Goal: Transaction & Acquisition: Subscribe to service/newsletter

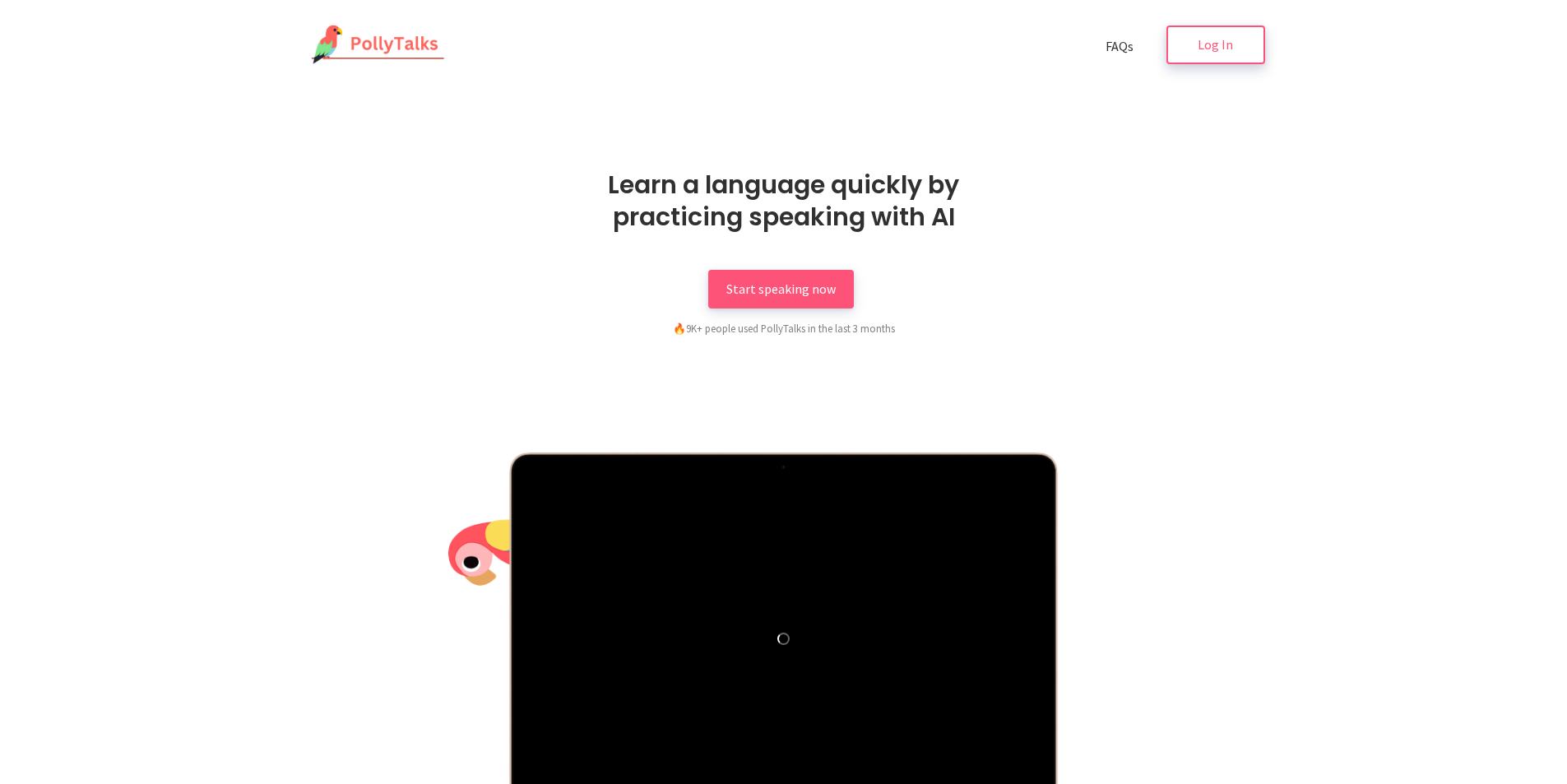
click at [1215, 44] on span "Log In" at bounding box center [1216, 44] width 35 height 17
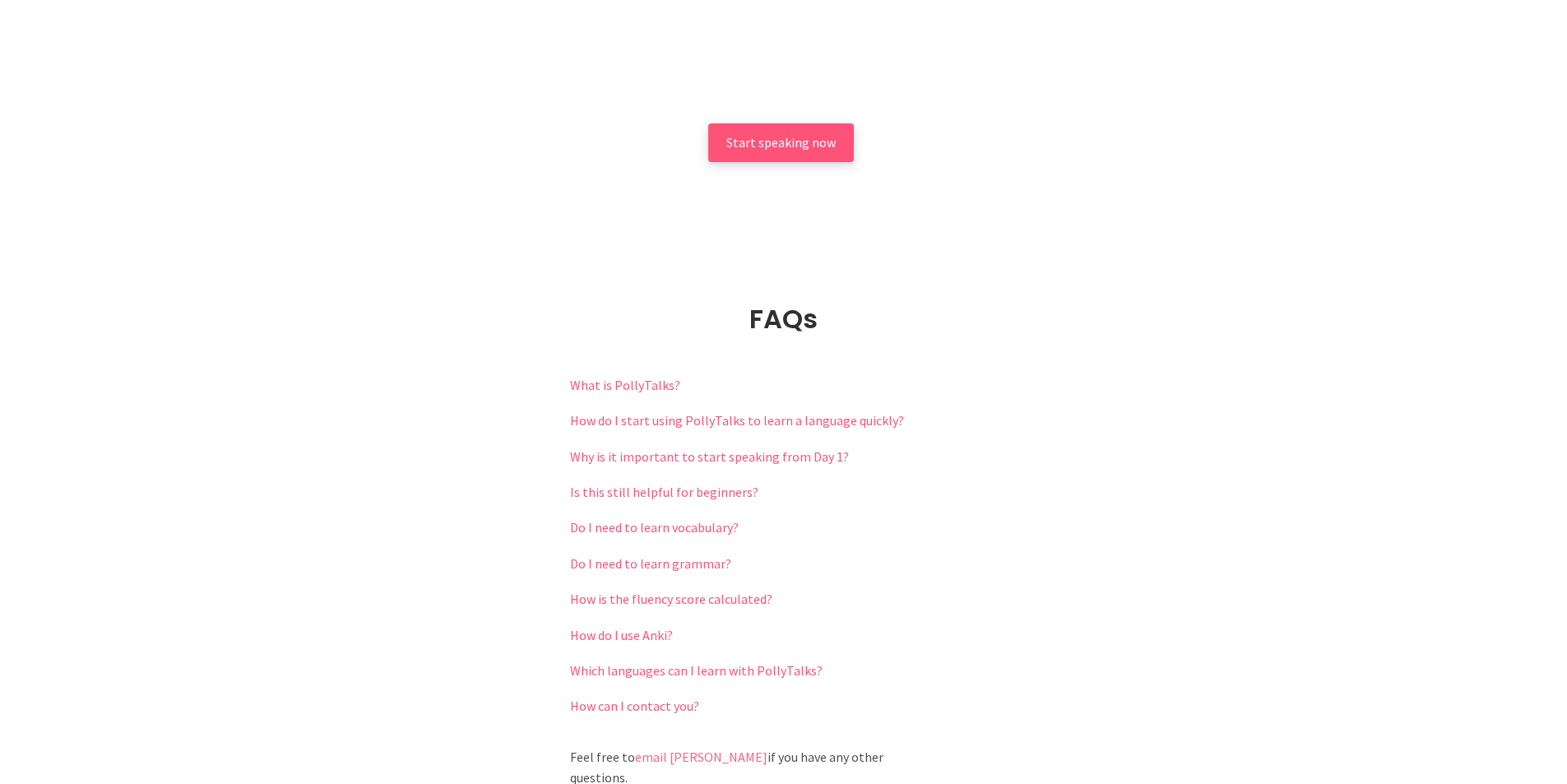
scroll to position [3535, 0]
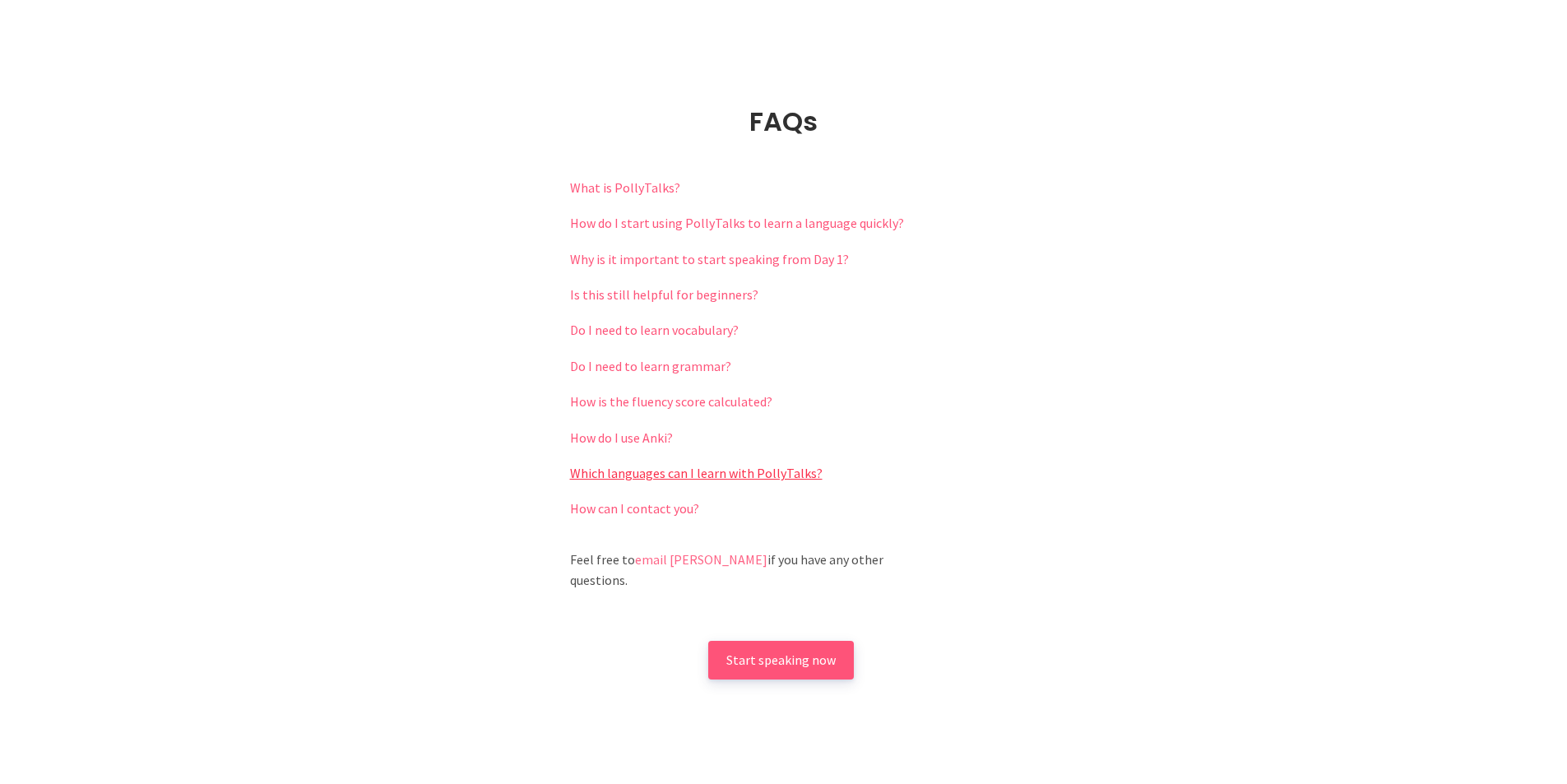
click at [740, 467] on link "Which languages can I learn with PollyTalks?" at bounding box center [696, 472] width 253 height 17
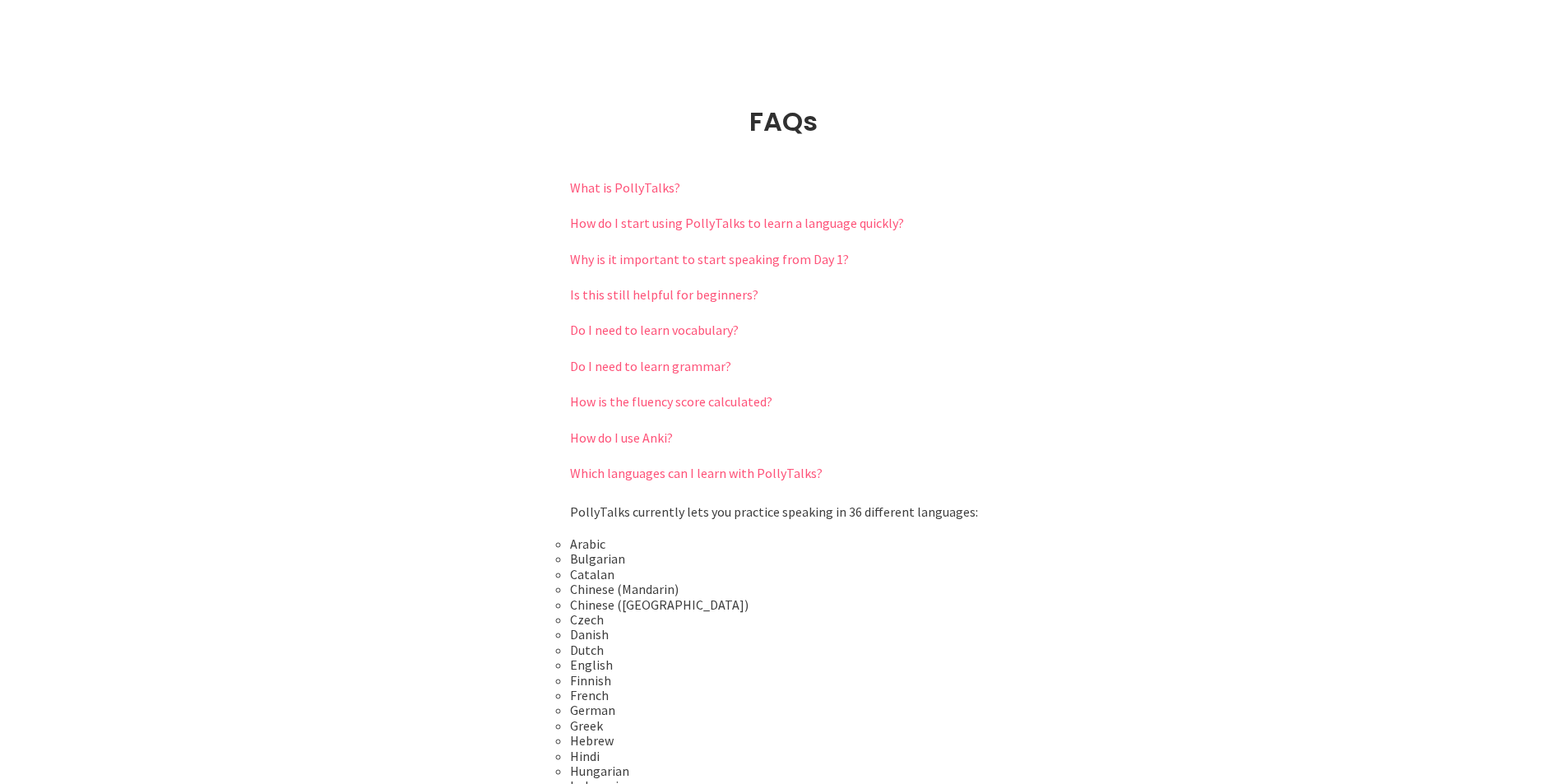
scroll to position [3782, 0]
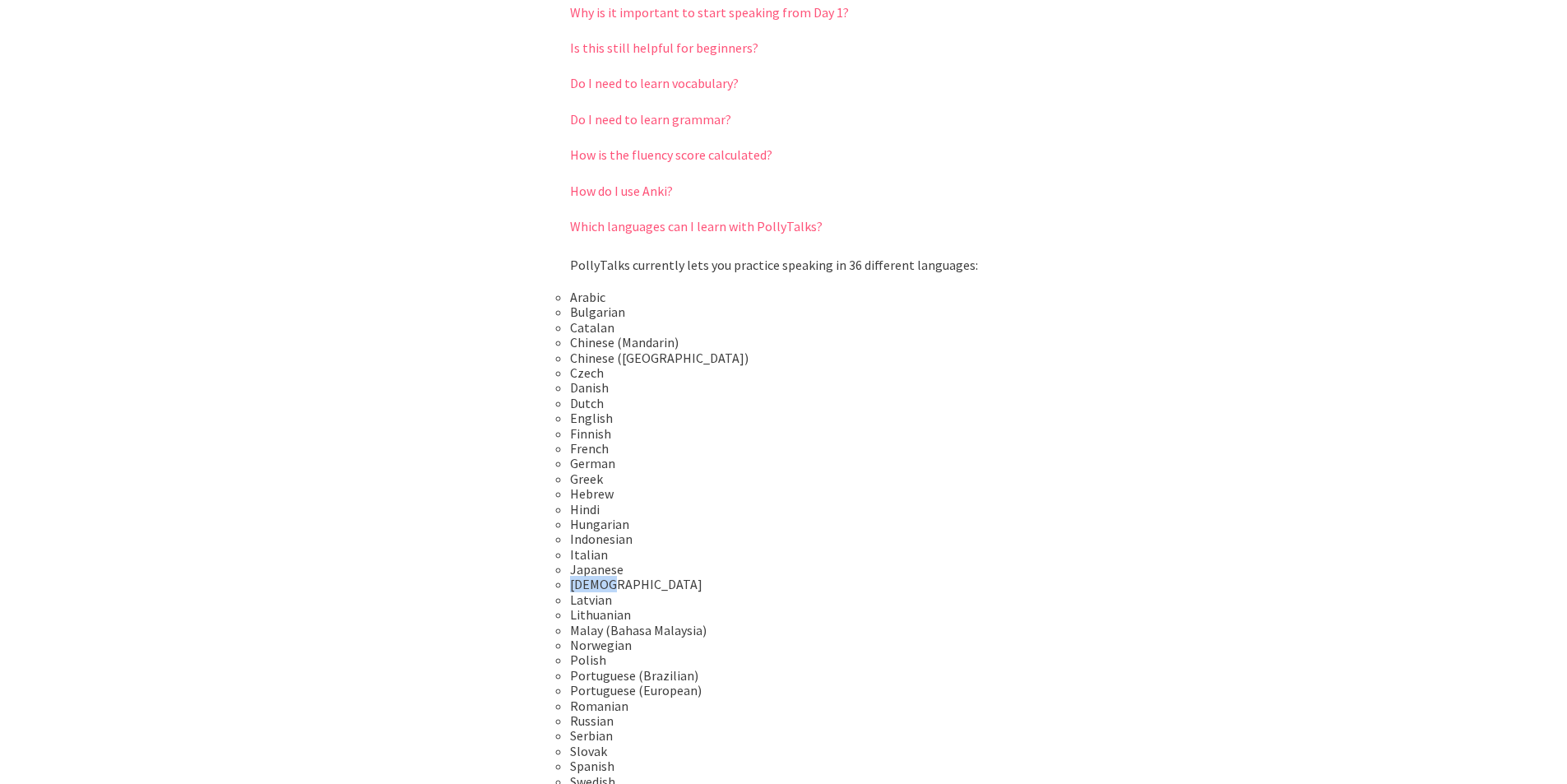
drag, startPoint x: 611, startPoint y: 583, endPoint x: 554, endPoint y: 583, distance: 57.0
click at [537, 583] on div "FAQs What is PollyTalks? PollyTalks lets you practice speaking a foreign langua…" at bounding box center [784, 462] width 1567 height 1210
drag, startPoint x: 809, startPoint y: 569, endPoint x: 799, endPoint y: 564, distance: 11.2
click at [809, 569] on li "Japanese" at bounding box center [784, 569] width 428 height 15
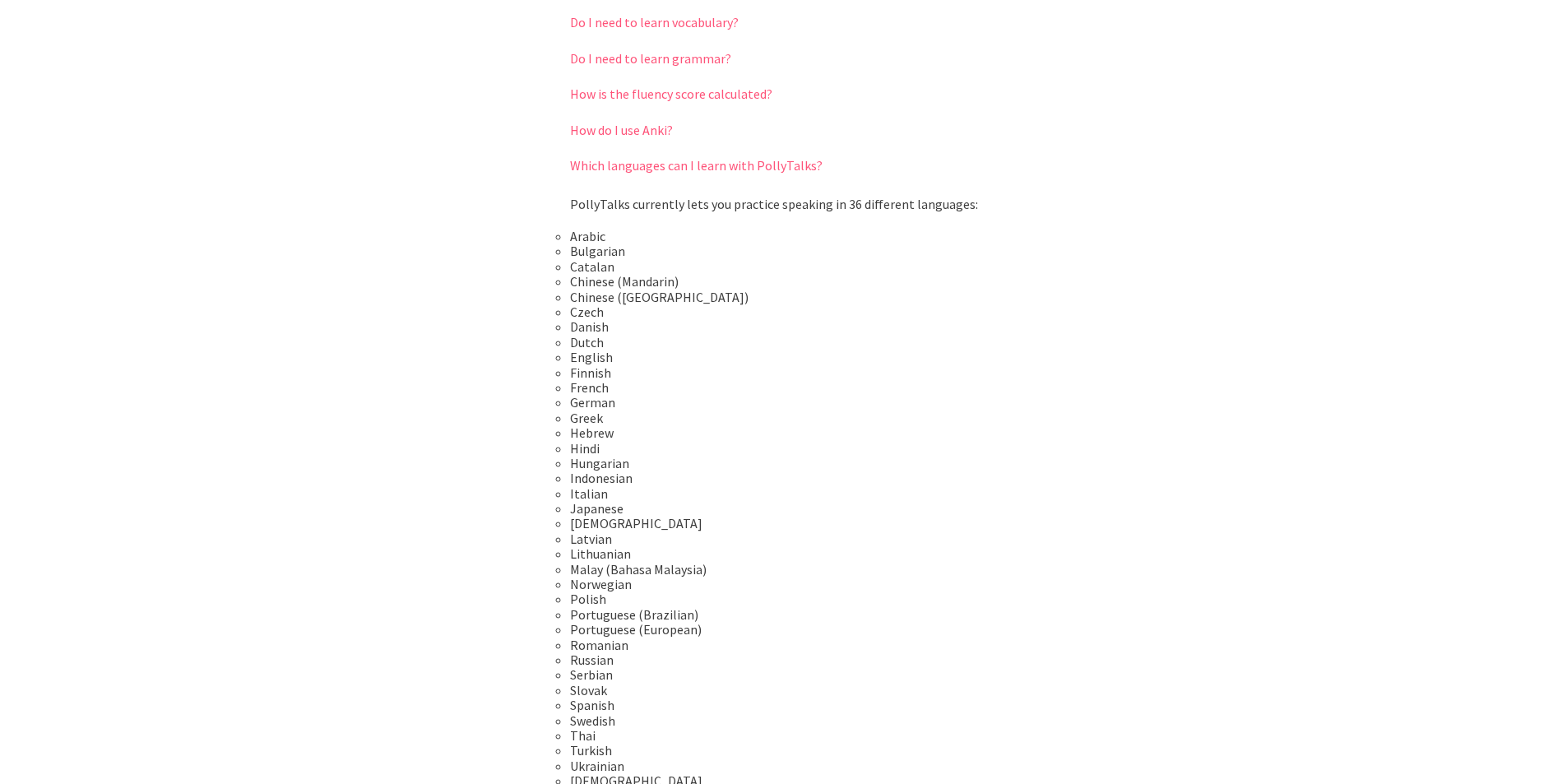
scroll to position [4029, 0]
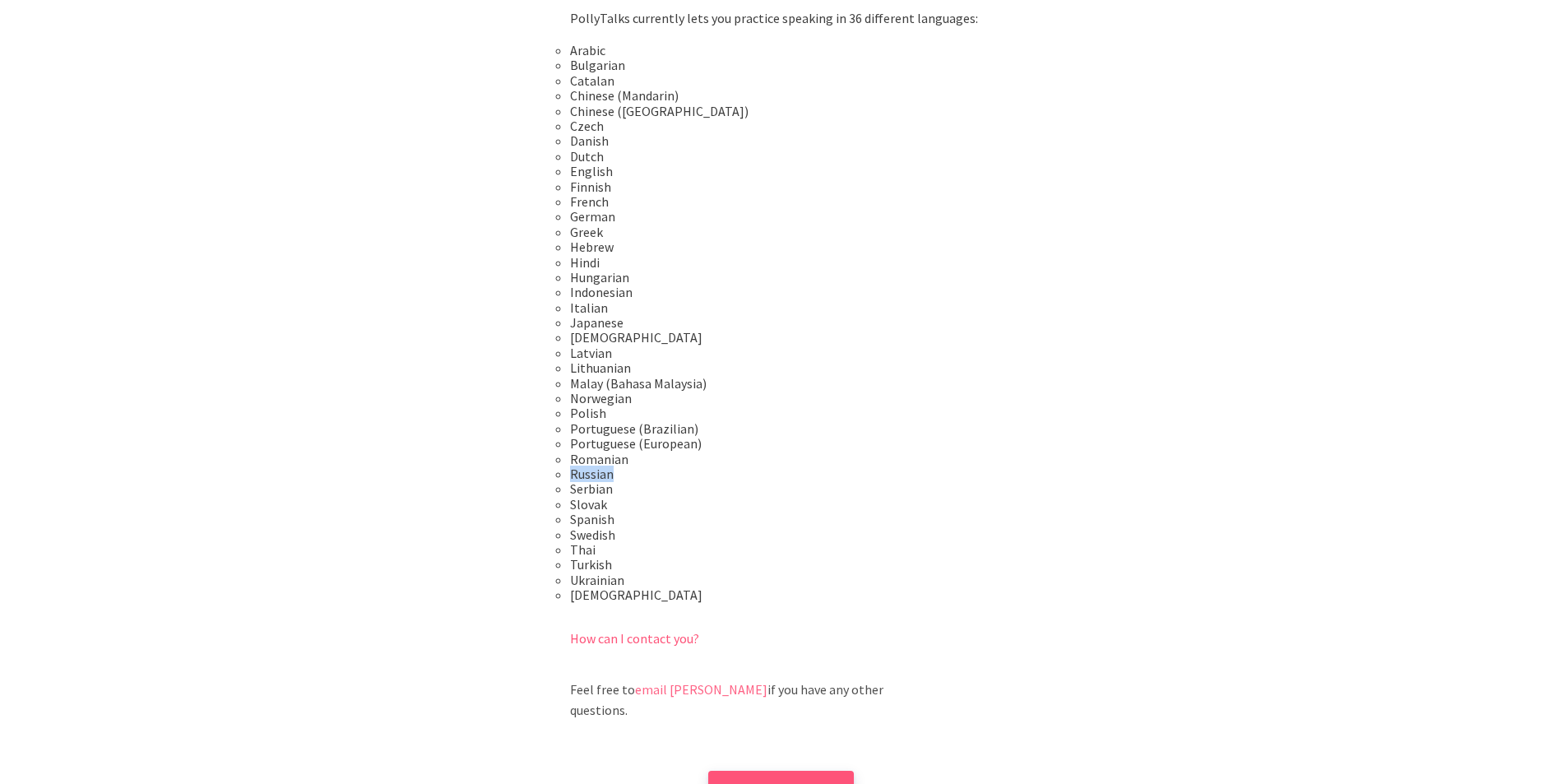
drag, startPoint x: 553, startPoint y: 477, endPoint x: 491, endPoint y: 473, distance: 62.1
click at [489, 473] on div "FAQs What is PollyTalks? PollyTalks lets you practice speaking a foreign langua…" at bounding box center [784, 216] width 1567 height 1210
click at [829, 501] on li "Slovak" at bounding box center [784, 504] width 428 height 15
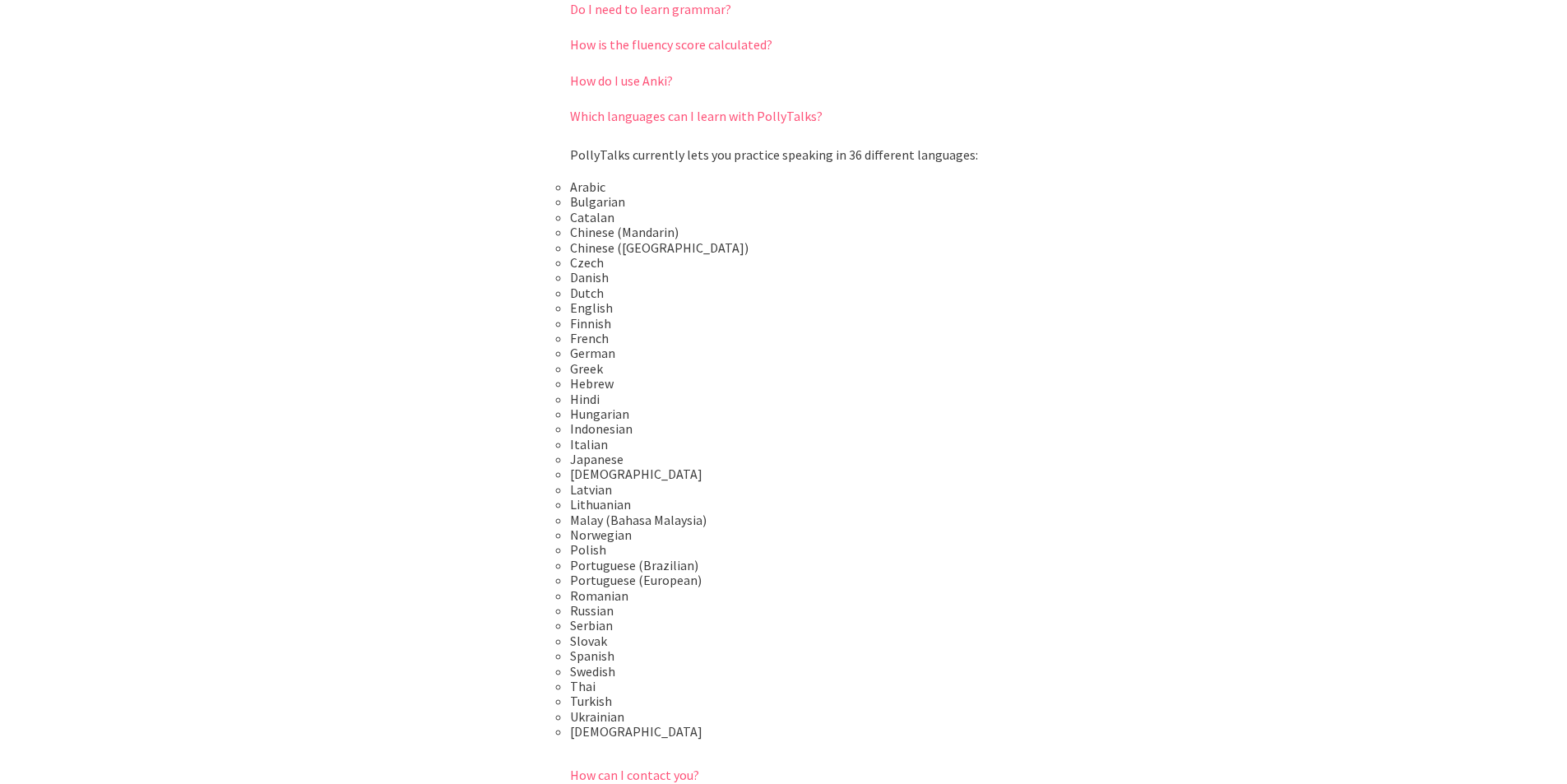
scroll to position [3865, 0]
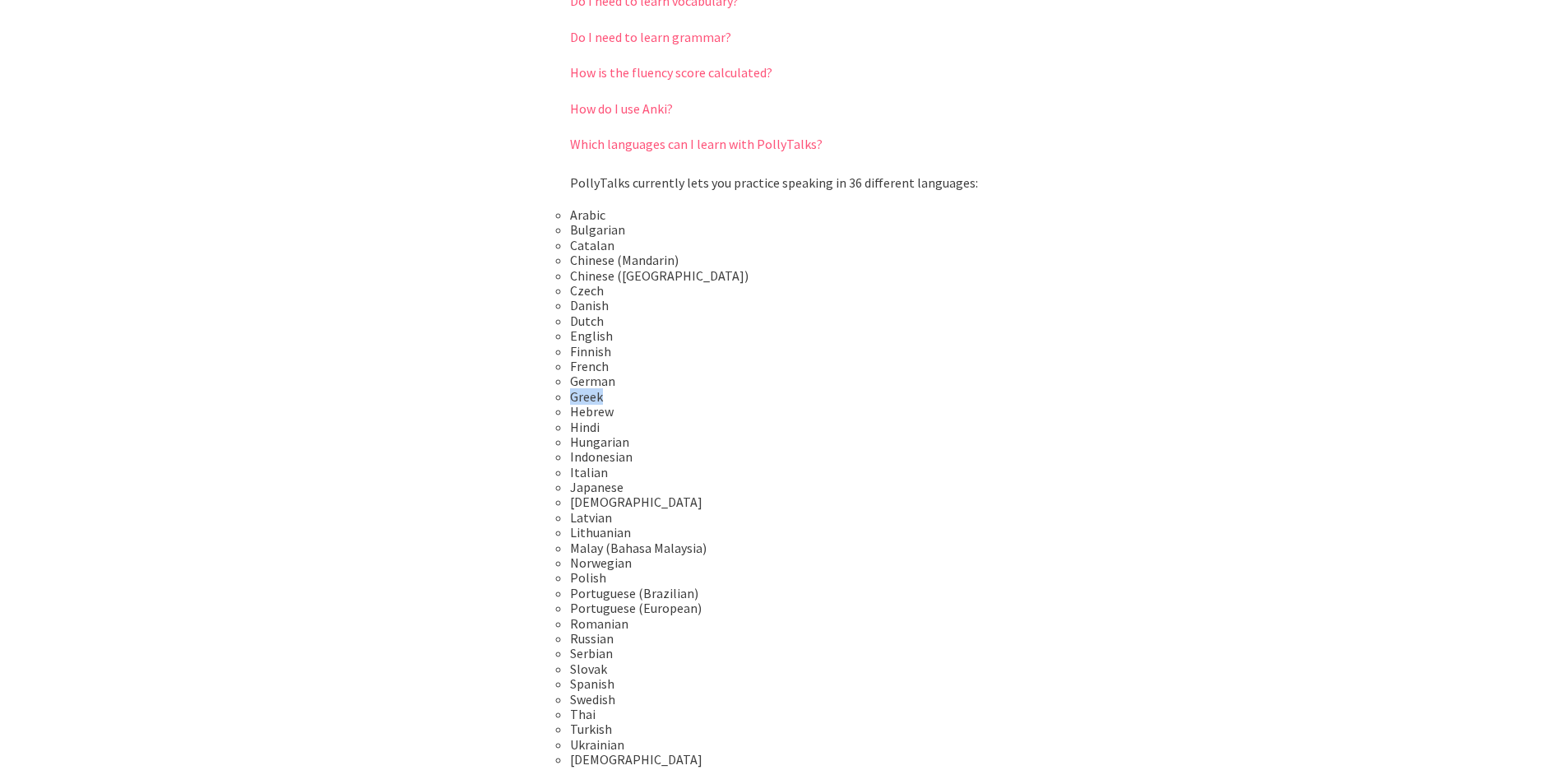
drag, startPoint x: 583, startPoint y: 392, endPoint x: 503, endPoint y: 391, distance: 80.0
click at [475, 391] on div "FAQs What is PollyTalks? PollyTalks lets you practice speaking a foreign langua…" at bounding box center [784, 381] width 1567 height 1210
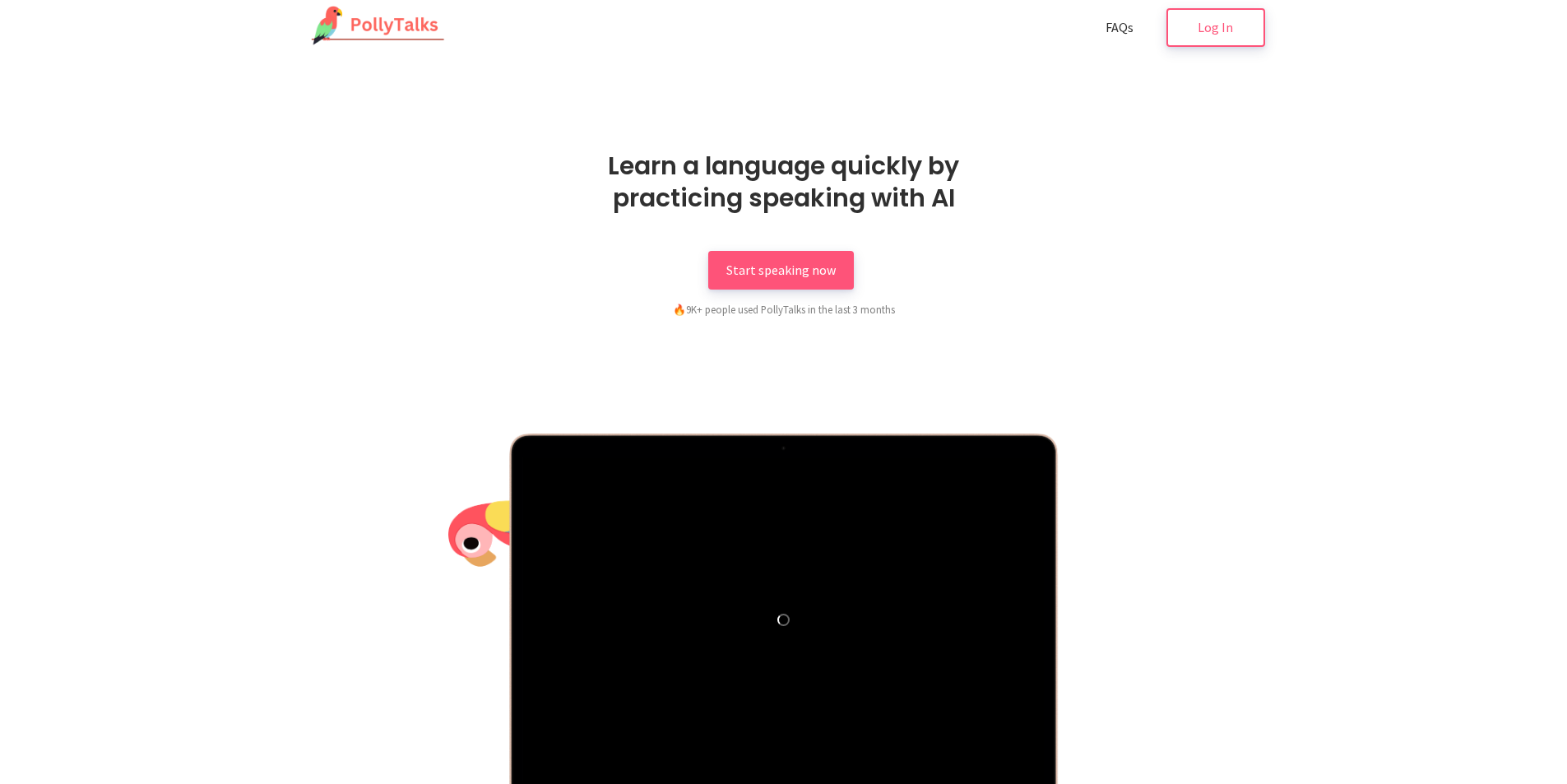
scroll to position [0, 0]
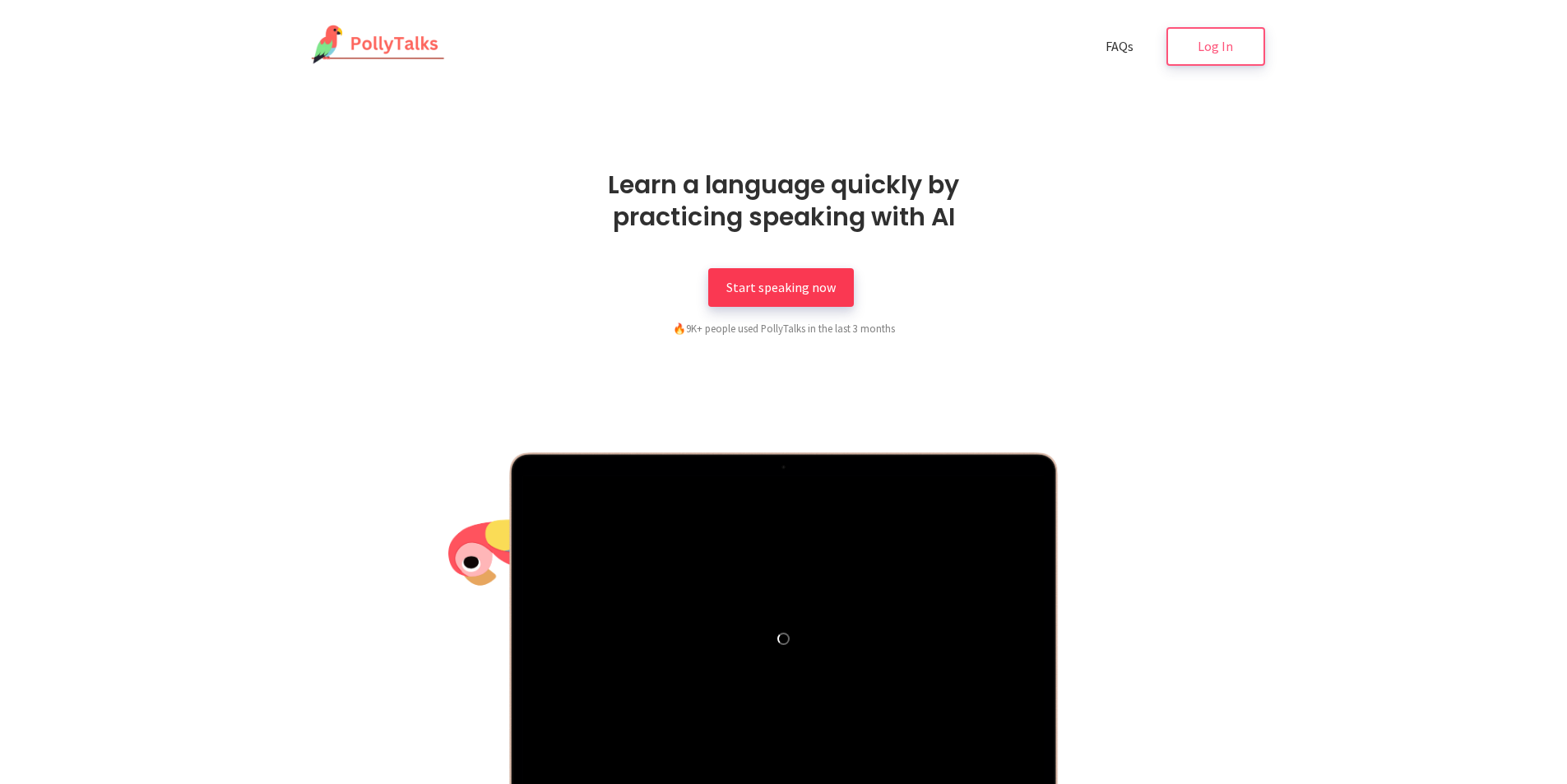
click at [817, 286] on span "Start speaking now" at bounding box center [781, 286] width 109 height 17
drag, startPoint x: 705, startPoint y: 336, endPoint x: 924, endPoint y: 332, distance: 219.0
click at [890, 329] on div "🔥 9K+ people used PollyTalks in the last 3 months" at bounding box center [784, 328] width 395 height 17
click at [925, 332] on div "🔥 9K+ people used PollyTalks in the last 3 months" at bounding box center [784, 328] width 395 height 17
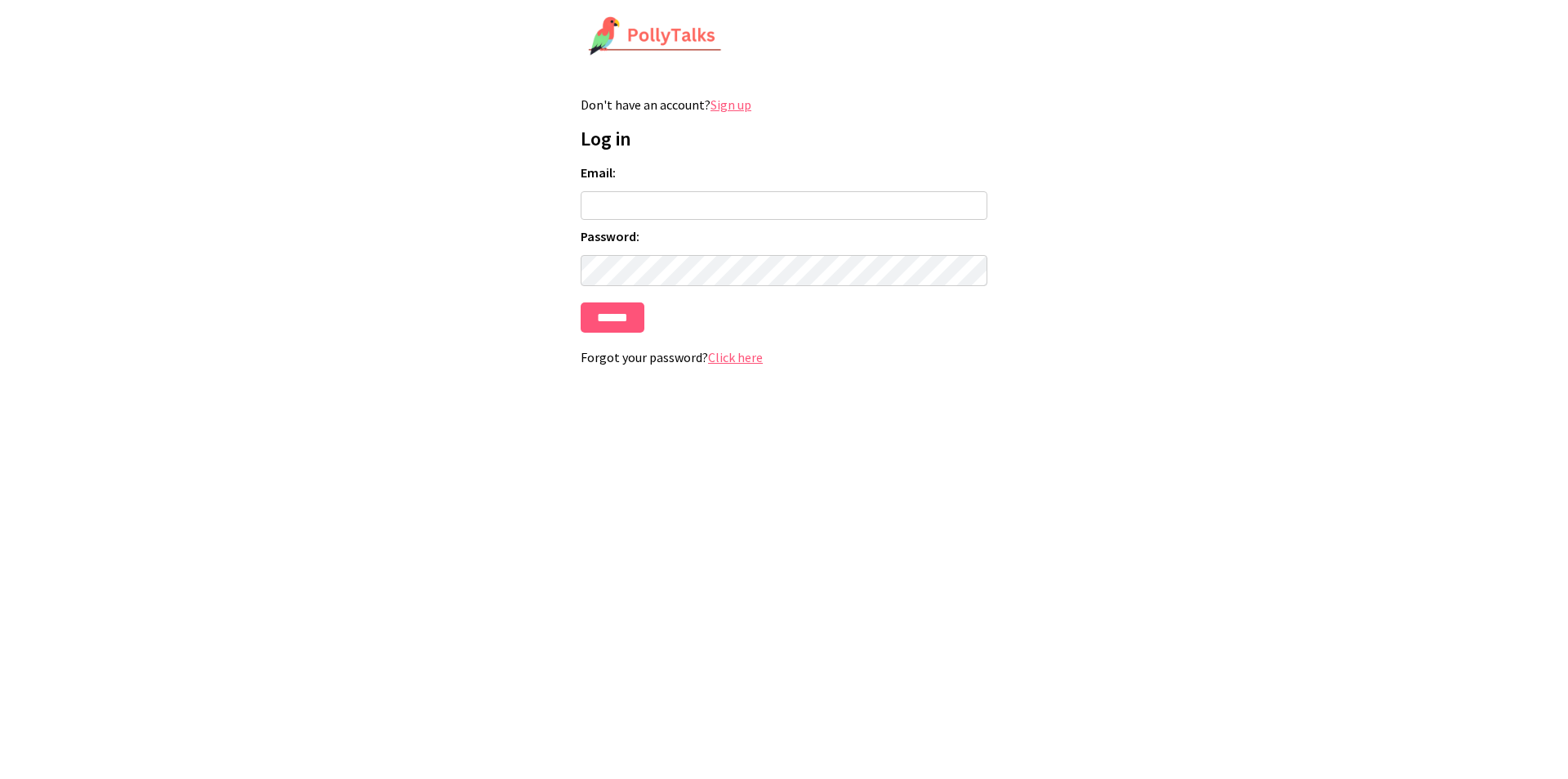
click at [624, 206] on input "Email:" at bounding box center [784, 205] width 406 height 28
type input "**********"
drag, startPoint x: 758, startPoint y: 217, endPoint x: 436, endPoint y: 215, distance: 322.0
click at [436, 215] on html "**********" at bounding box center [784, 197] width 1568 height 396
click at [619, 315] on input "******" at bounding box center [612, 317] width 64 height 30
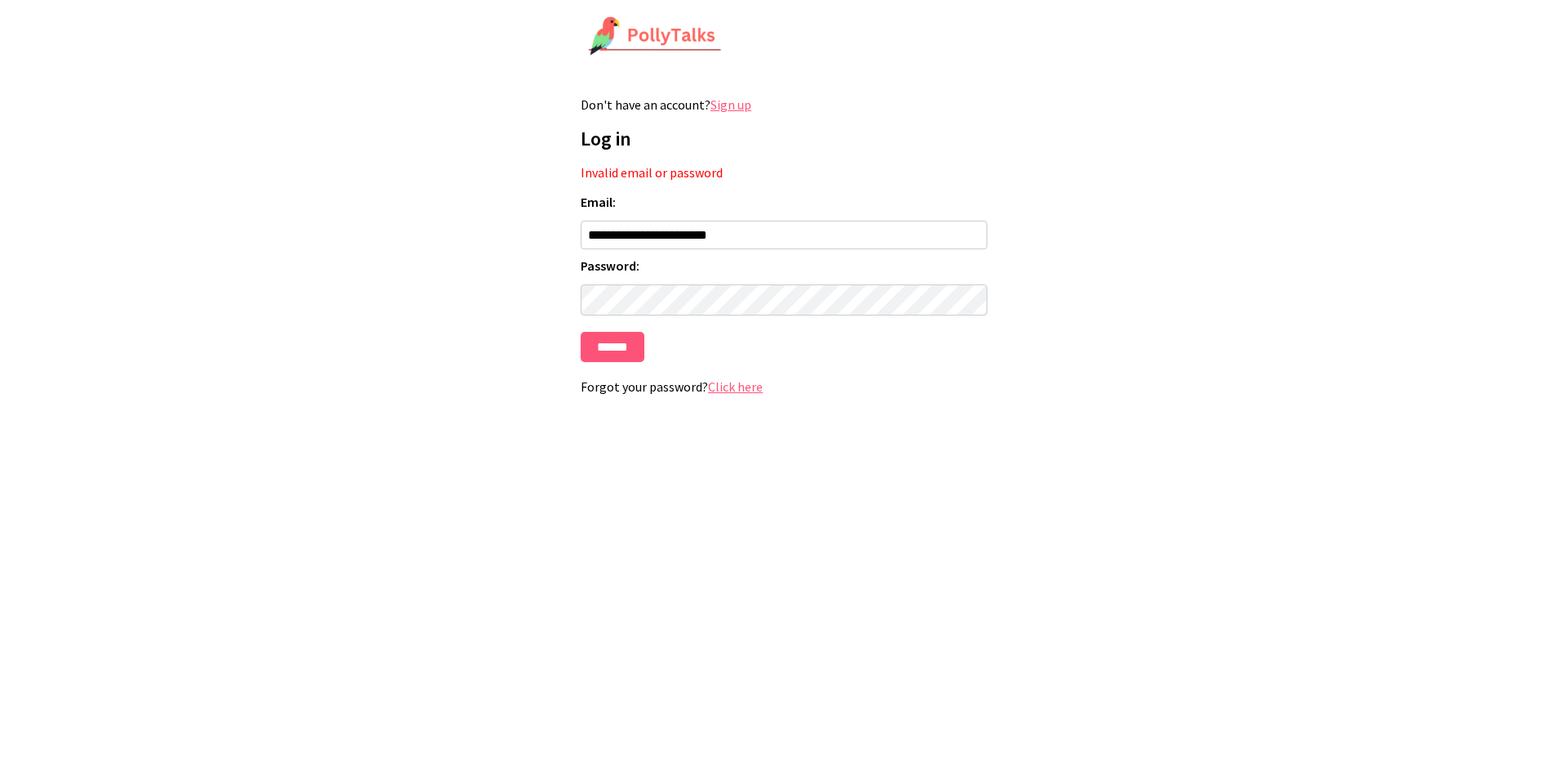
click at [767, 242] on input "**********" at bounding box center [784, 235] width 406 height 28
